Goal: Contribute content

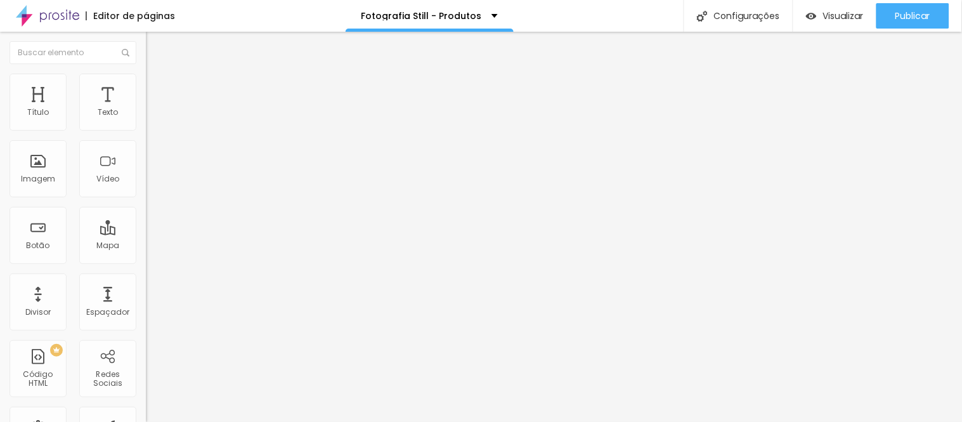
scroll to position [20, 0]
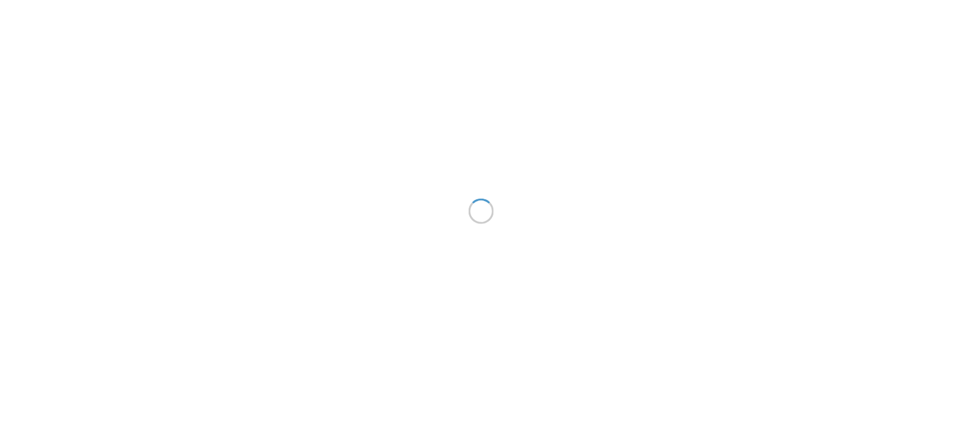
scroll to position [20, 0]
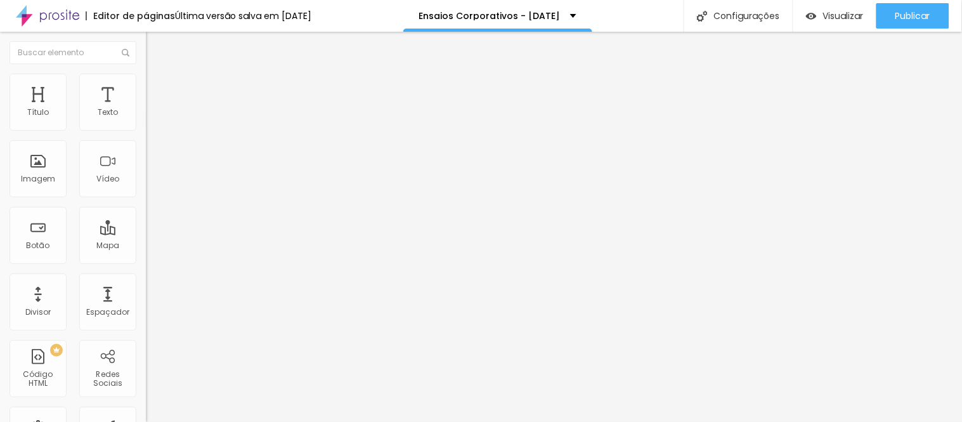
click at [154, 124] on div "Retrato Corporativo" at bounding box center [218, 117] width 129 height 11
click at [146, 128] on img at bounding box center [150, 132] width 8 height 8
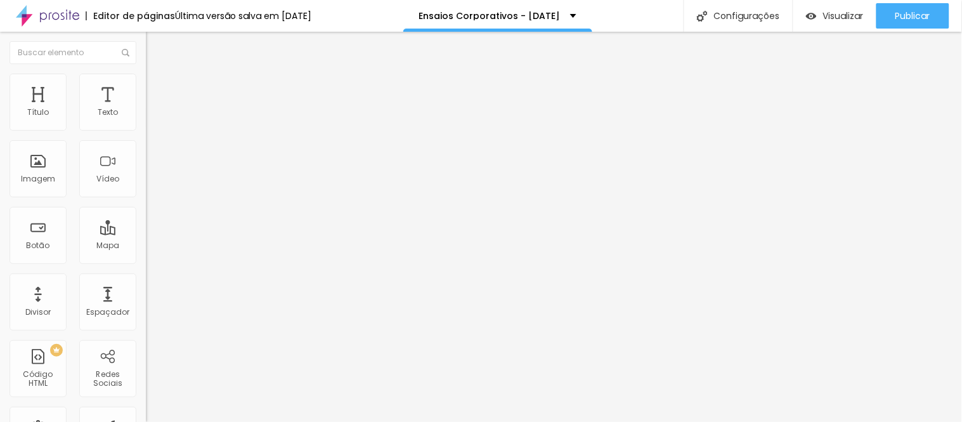
type textarea "1"
drag, startPoint x: 444, startPoint y: 248, endPoint x: 461, endPoint y: 246, distance: 16.6
type input "Plano Redes Sociais - Básico (10, 20 ou 30 fotos)"
drag, startPoint x: 429, startPoint y: 278, endPoint x: 452, endPoint y: 277, distance: 23.5
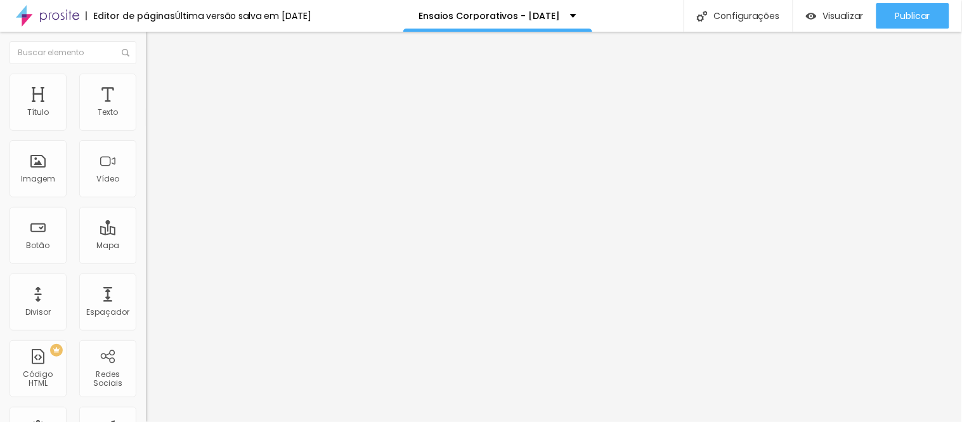
type input "Plano Redes Sociais - PRO (10, 20 ou 30 fotos)"
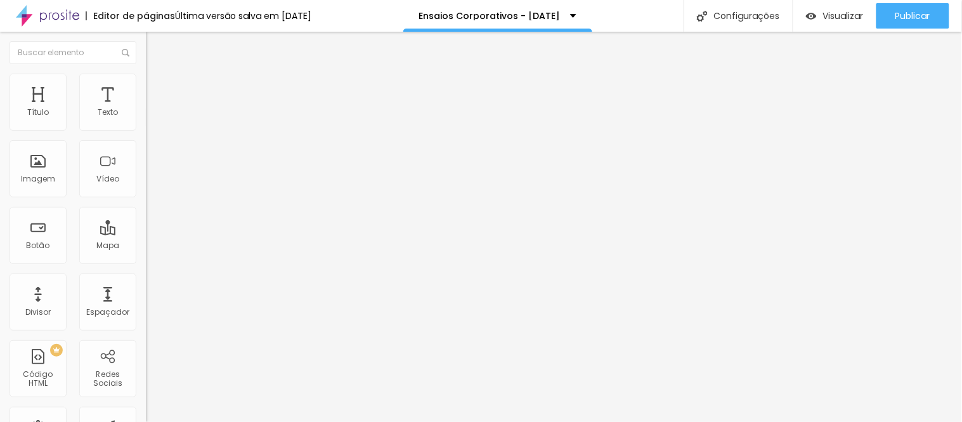
type input "Mentoria Marketing Invisível"
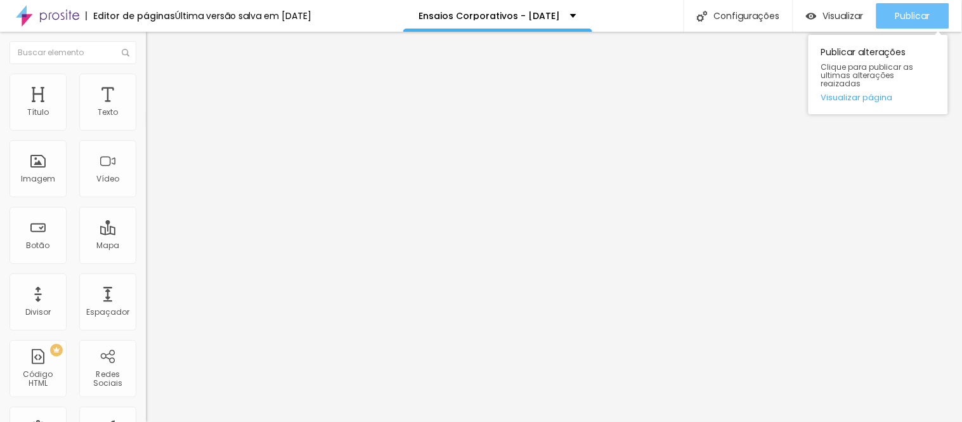
click at [911, 14] on span "Publicar" at bounding box center [912, 16] width 35 height 10
